Goal: Navigation & Orientation: Find specific page/section

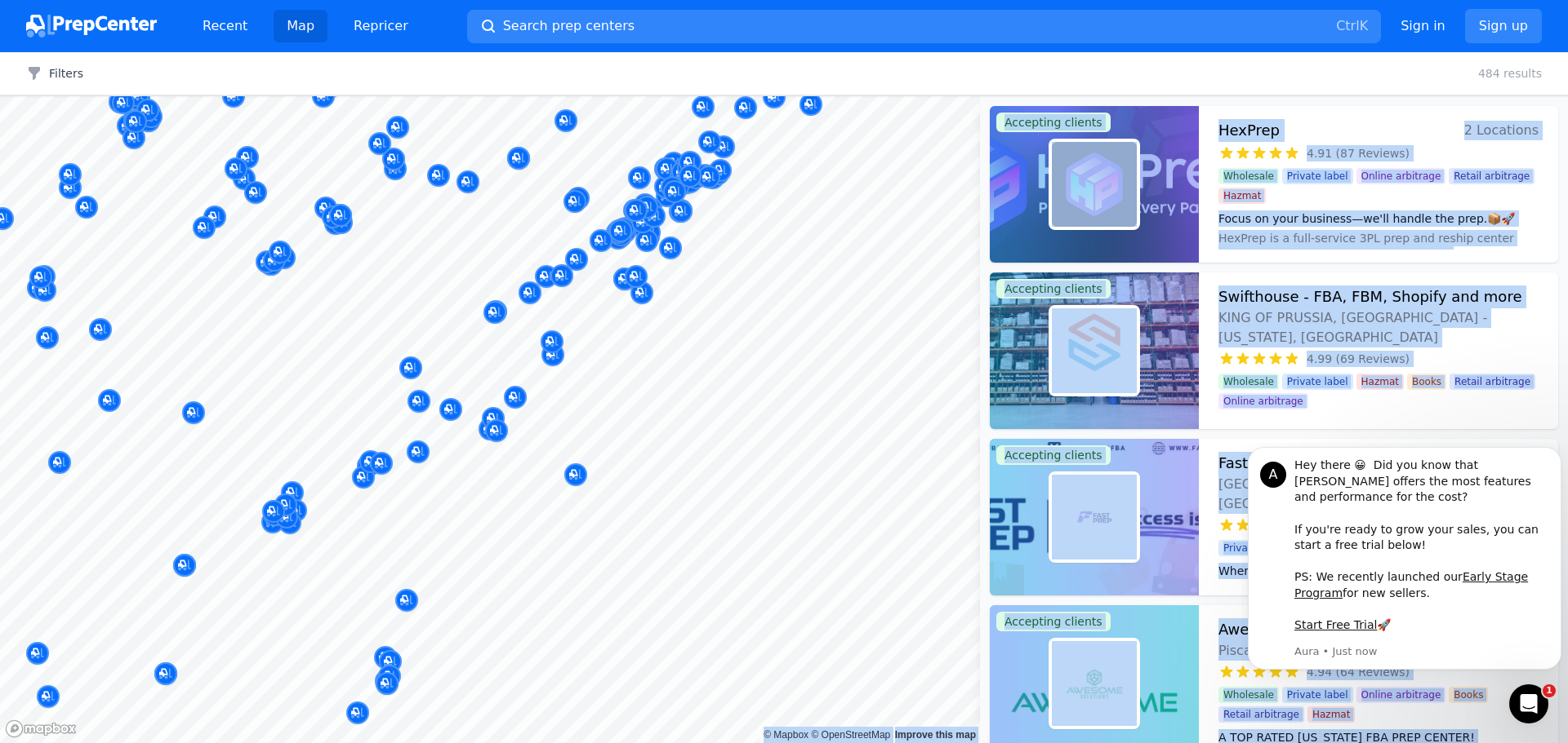
click at [917, 482] on body "Recent Map Repricer Search prep centers Ctrl K Open main menu Sign in Sign up F…" at bounding box center [784, 372] width 1568 height 743
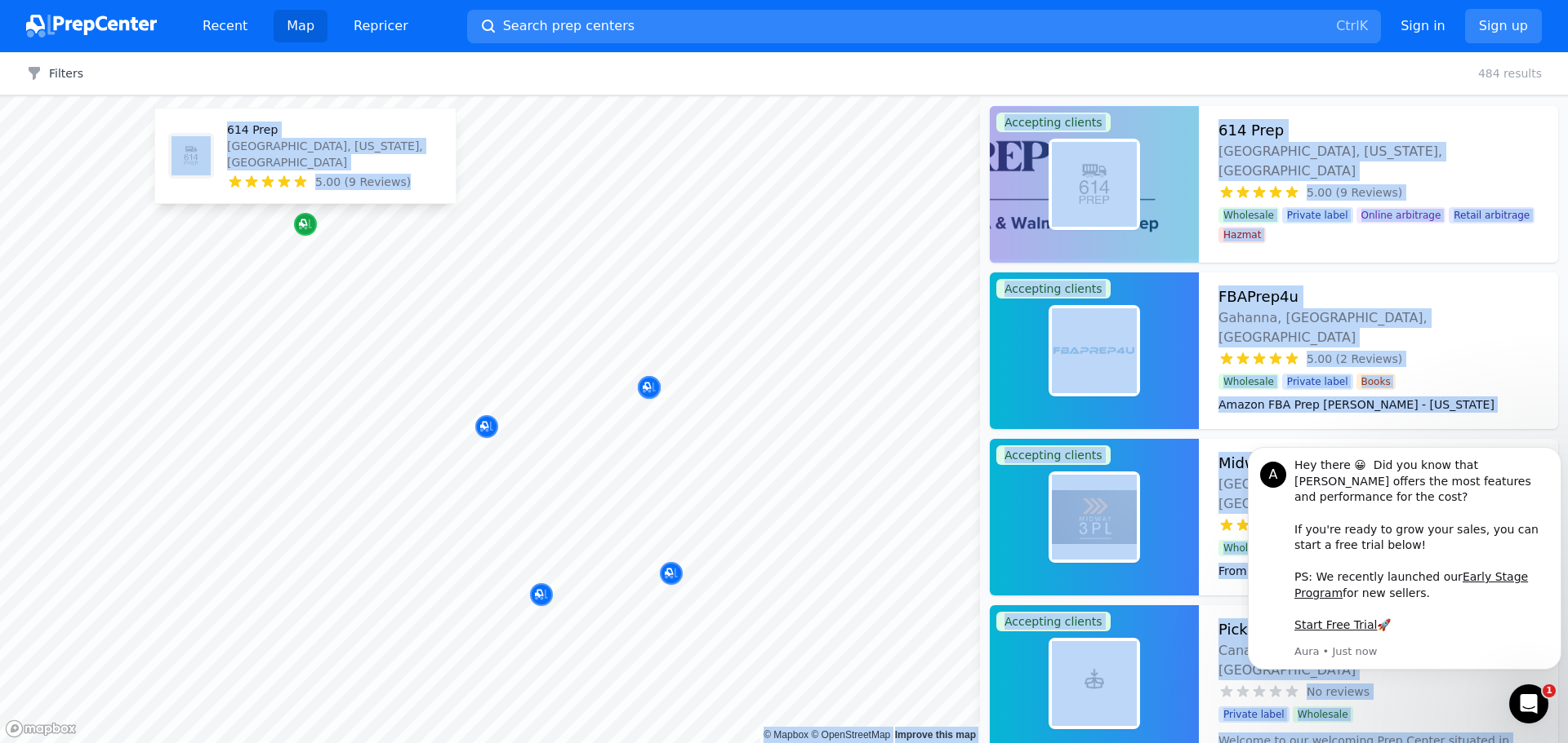
click at [304, 223] on icon "Map marker" at bounding box center [305, 224] width 13 height 16
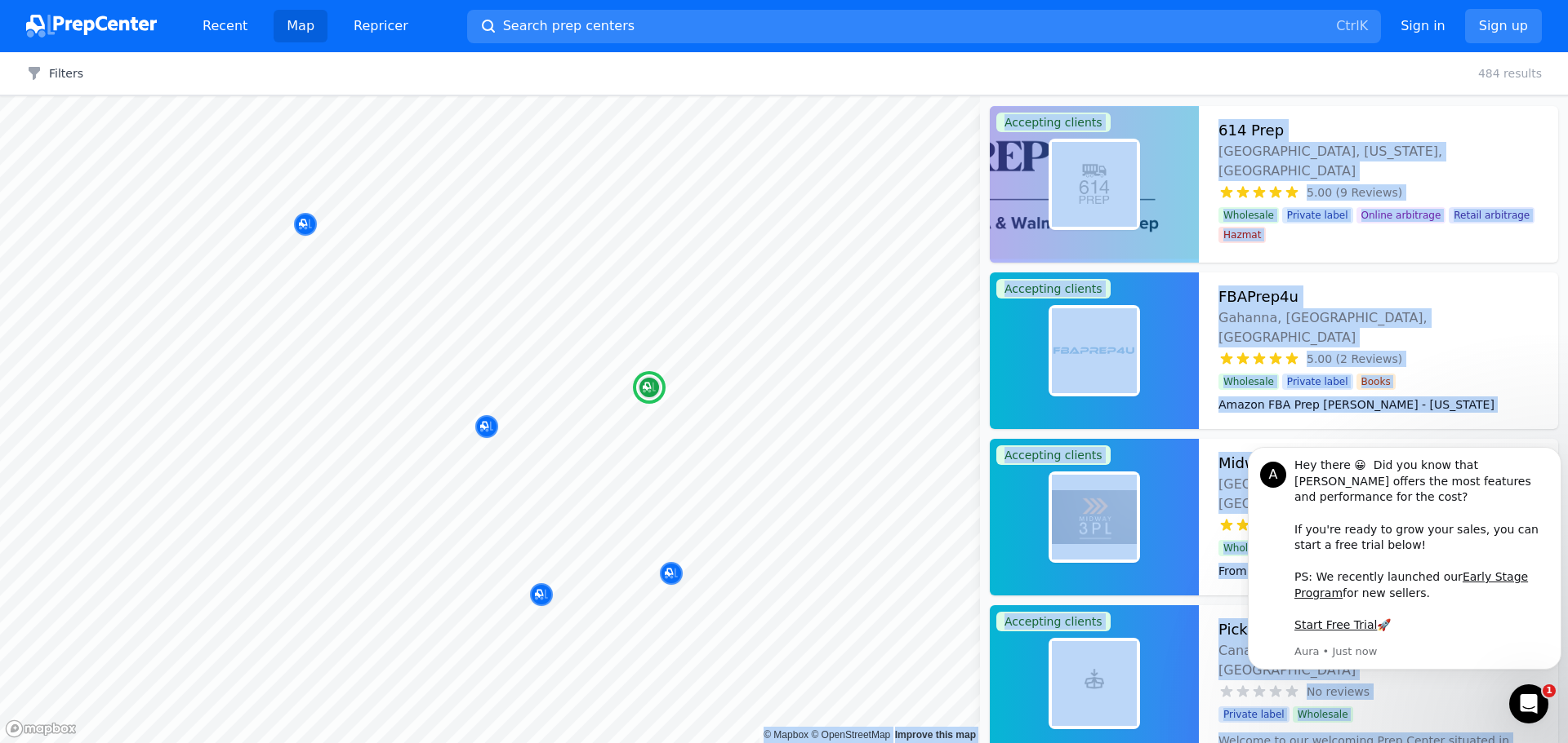
click at [1393, 282] on div "FBAPrep4u Gahanna, [GEOGRAPHIC_DATA], [GEOGRAPHIC_DATA] 5.00 (2 Reviews) Amazon…" at bounding box center [1378, 351] width 359 height 157
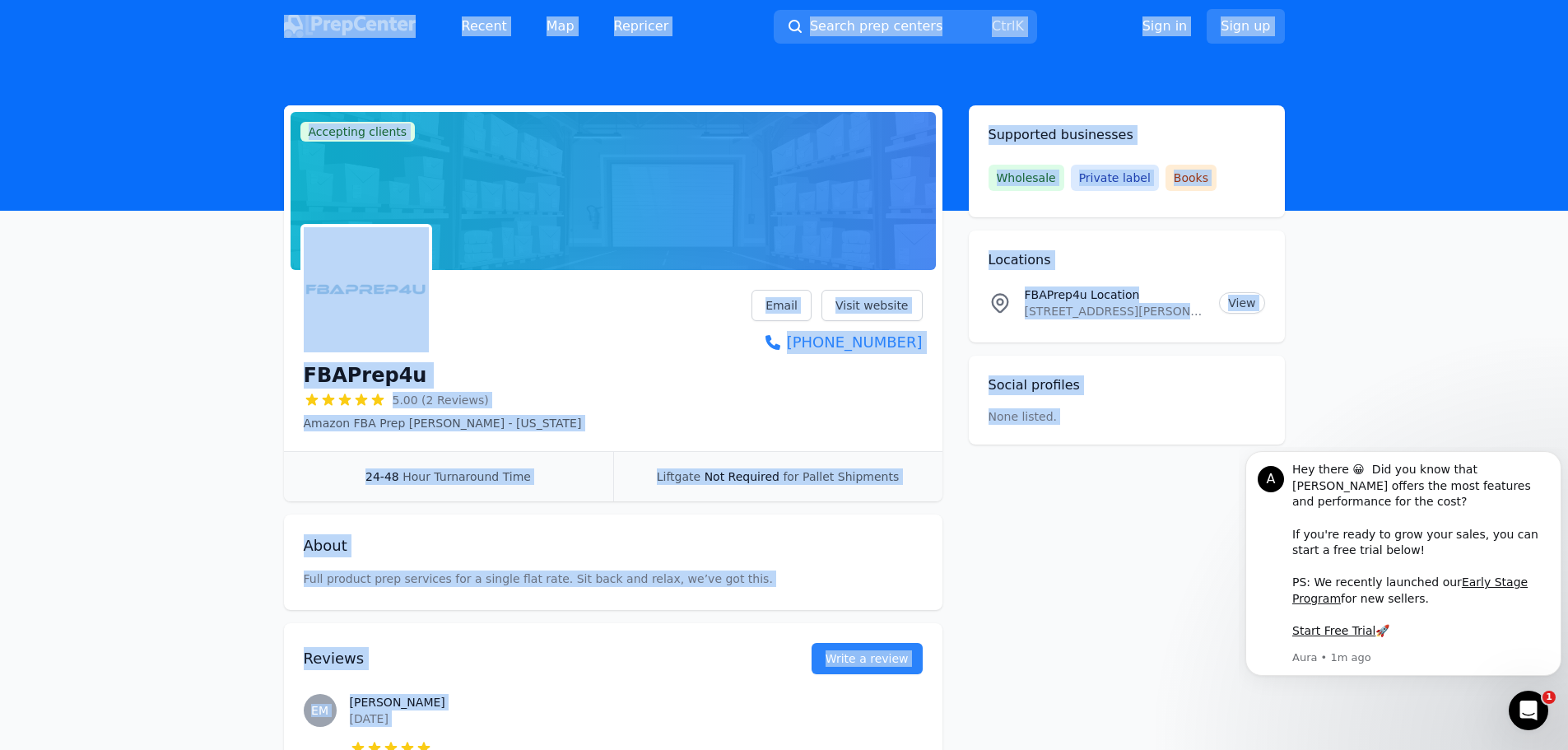
click at [1428, 74] on header at bounding box center [784, 131] width 1568 height 158
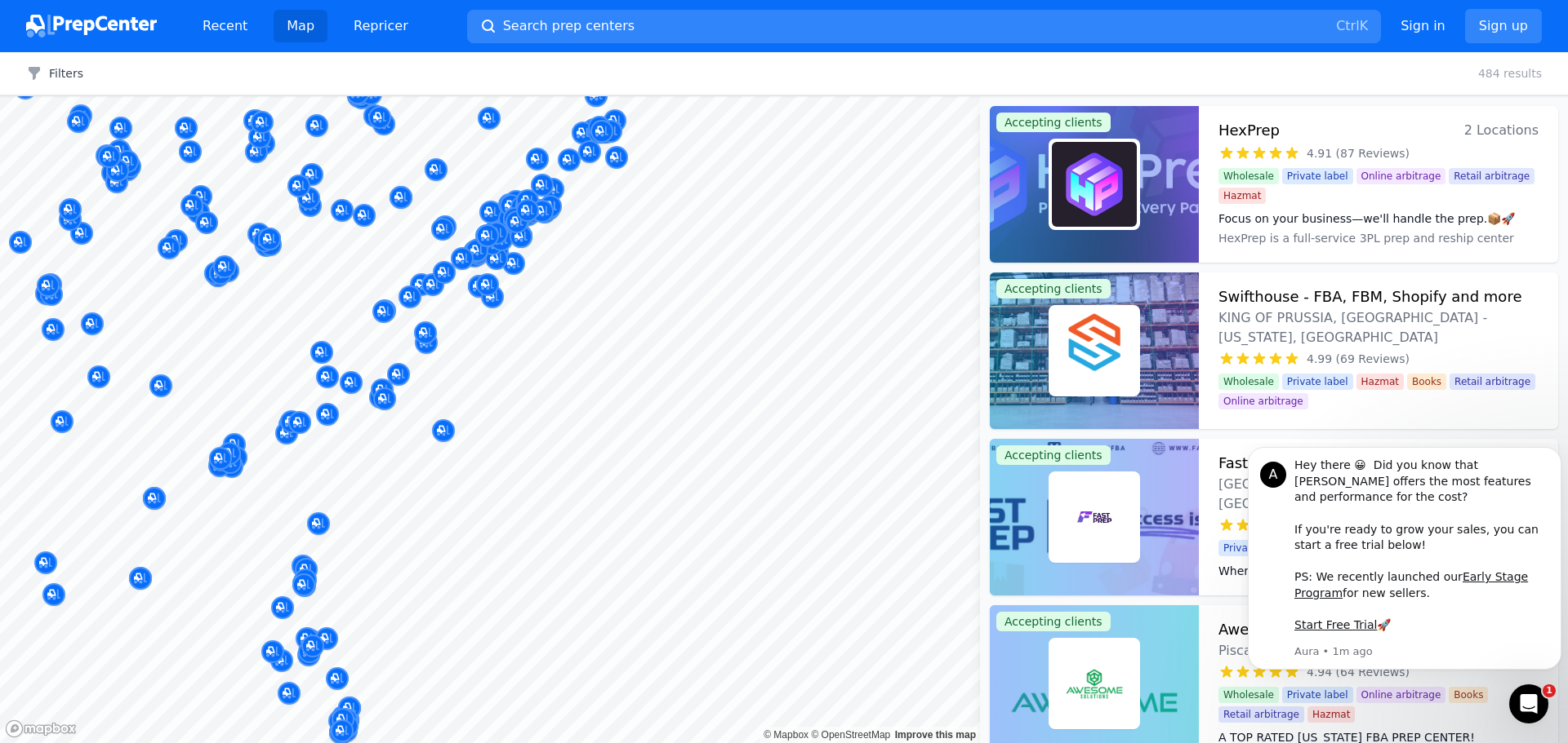
click at [862, 527] on body "Recent Map Repricer Search prep centers Ctrl K Open main menu Sign in Sign up F…" at bounding box center [784, 372] width 1568 height 743
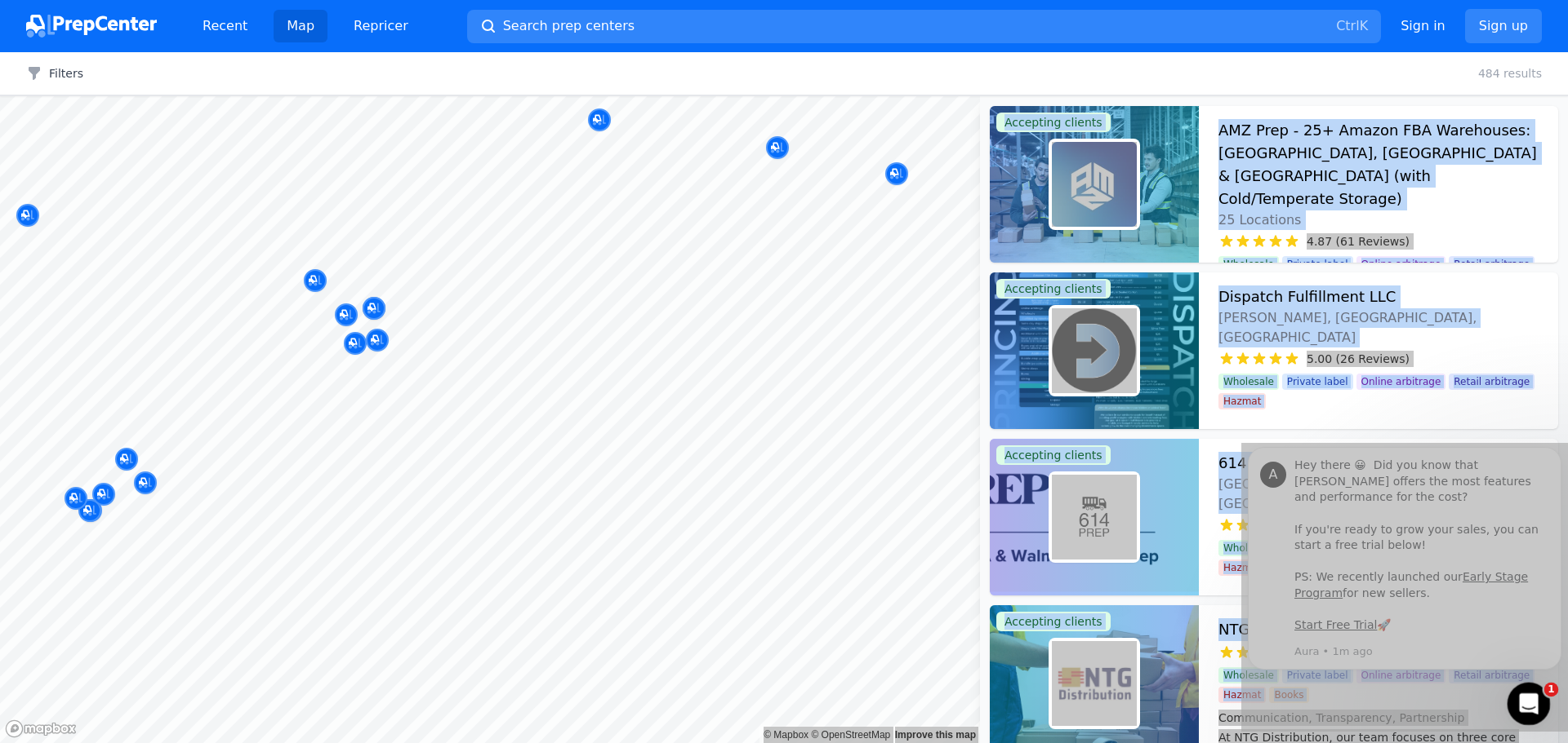
click at [1536, 702] on icon "Open Intercom Messenger" at bounding box center [1527, 702] width 27 height 27
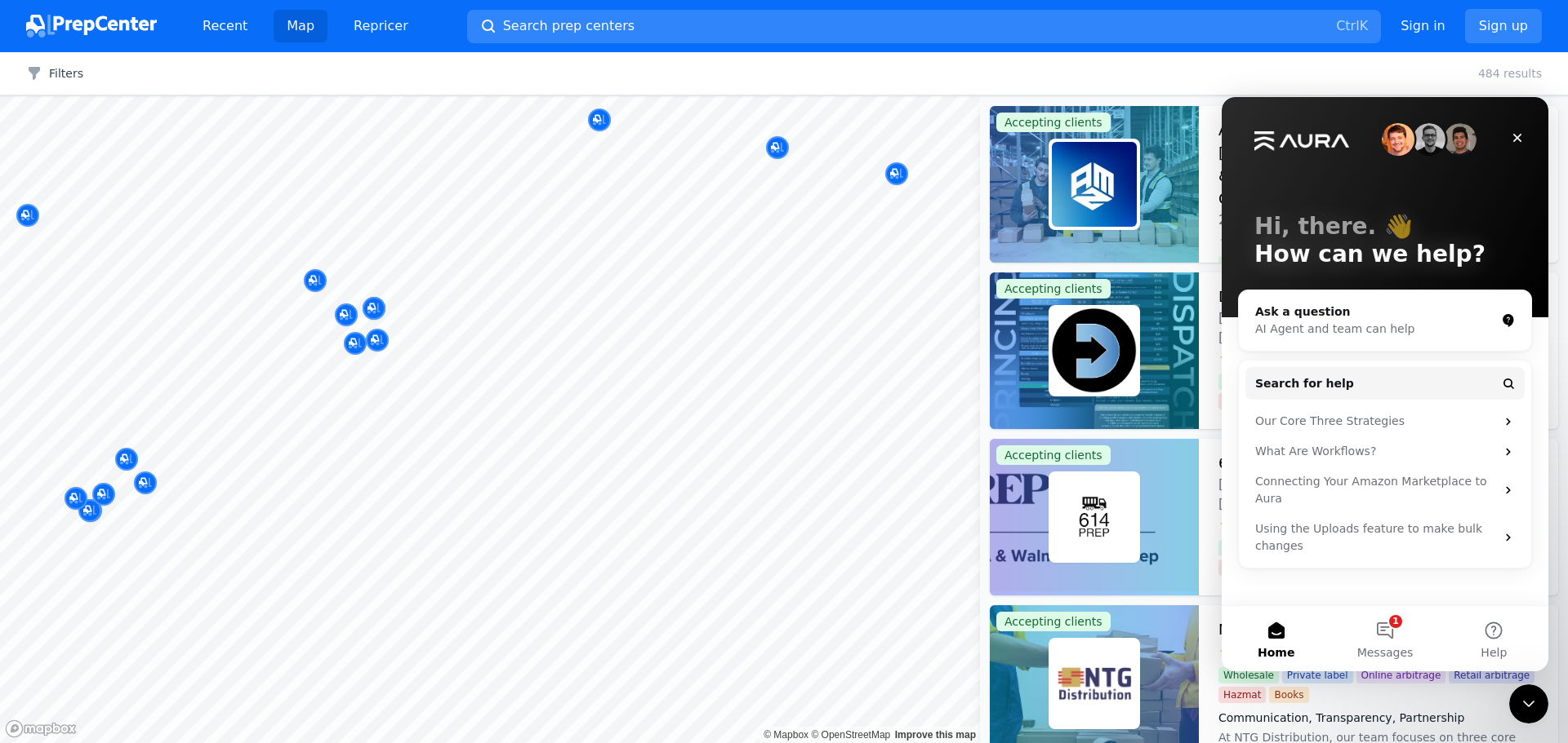
click at [499, 413] on div at bounding box center [472, 418] width 313 height 13
click at [1100, 524] on img at bounding box center [1093, 517] width 85 height 85
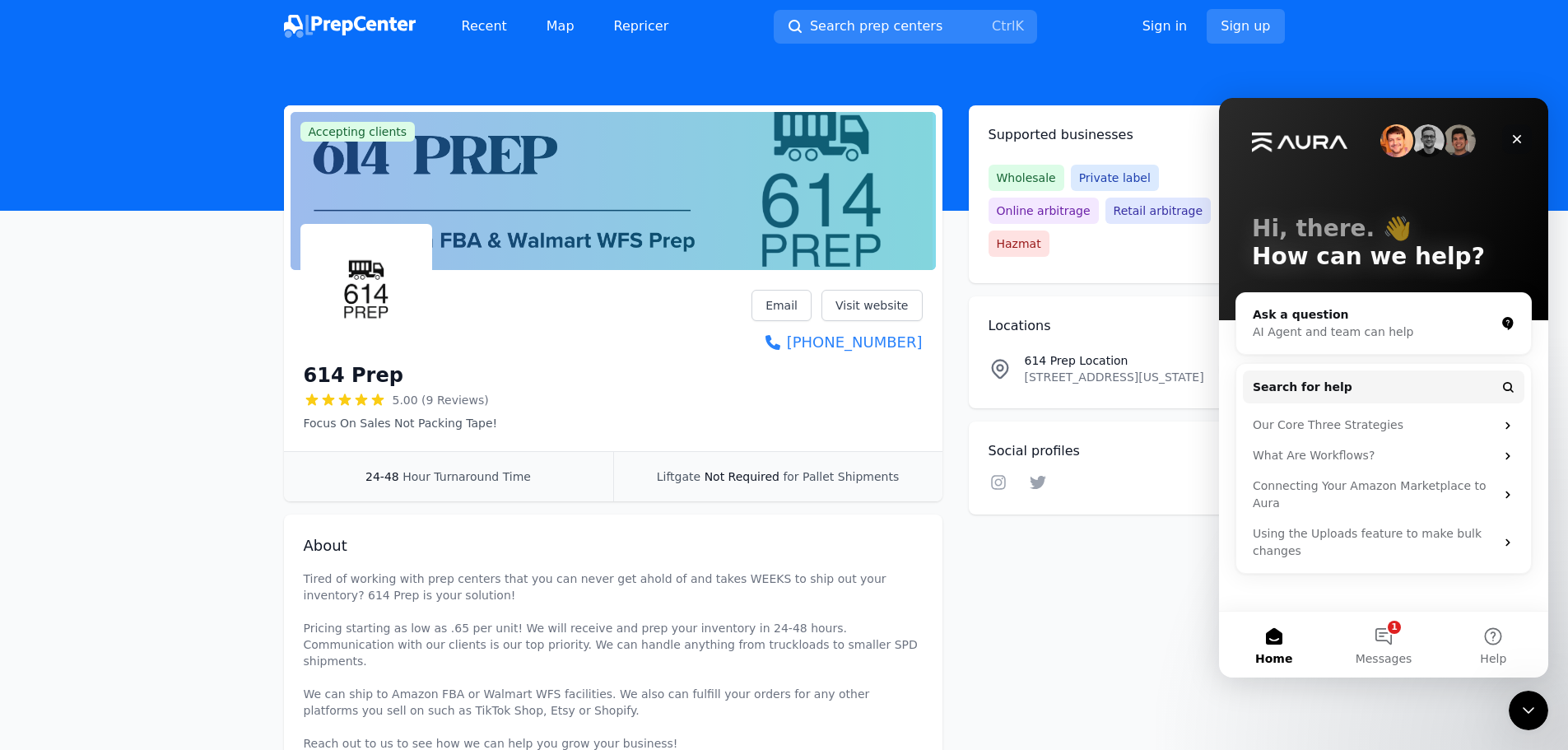
click at [1519, 137] on icon "Close" at bounding box center [1517, 140] width 9 height 9
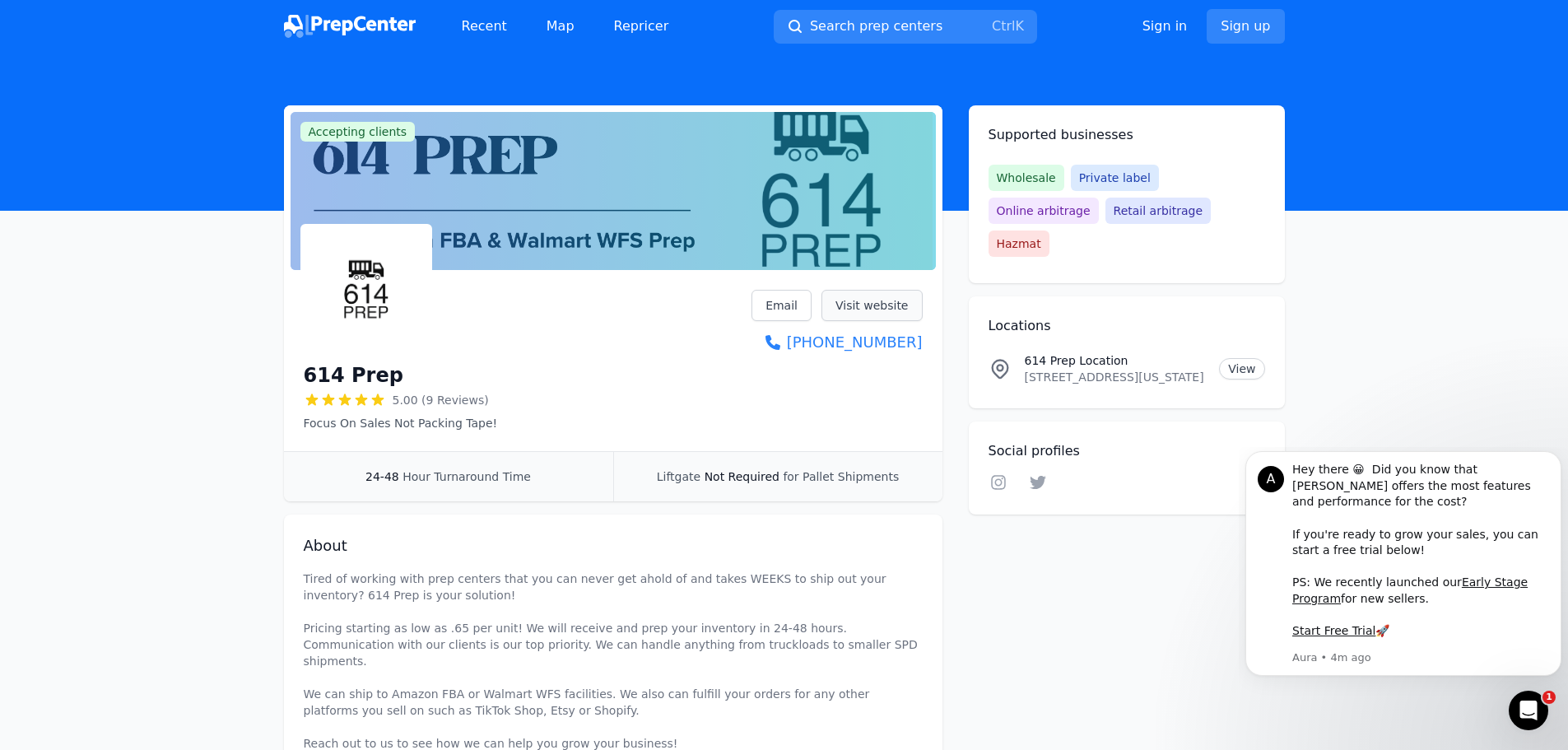
click at [866, 311] on link "Visit website" at bounding box center [872, 305] width 101 height 31
